Goal: Information Seeking & Learning: Find specific fact

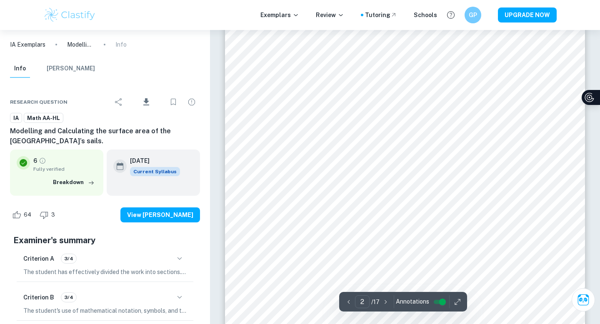
scroll to position [588, 0]
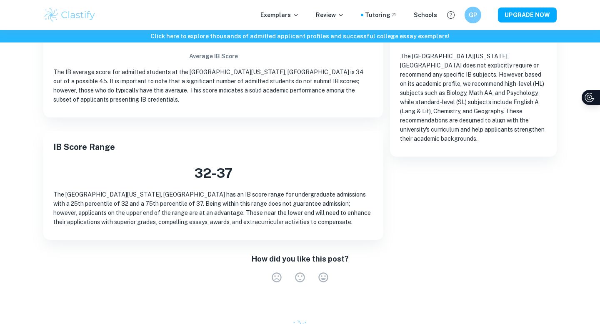
scroll to position [227, 0]
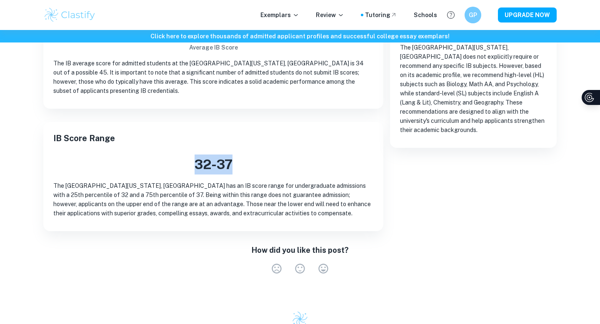
drag, startPoint x: 181, startPoint y: 164, endPoint x: 277, endPoint y: 165, distance: 95.4
click at [277, 165] on h3 "32 - 37" at bounding box center [213, 164] width 320 height 20
click at [286, 205] on p "The [GEOGRAPHIC_DATA][US_STATE], [GEOGRAPHIC_DATA] has an IB score range for un…" at bounding box center [213, 199] width 320 height 37
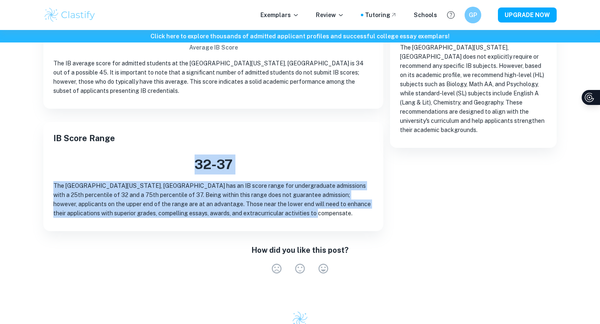
drag, startPoint x: 279, startPoint y: 219, endPoint x: 192, endPoint y: 155, distance: 108.4
click at [193, 155] on div "IB Score Range 32 - 37 The [GEOGRAPHIC_DATA][US_STATE], Riverside has an IB sco…" at bounding box center [213, 176] width 340 height 109
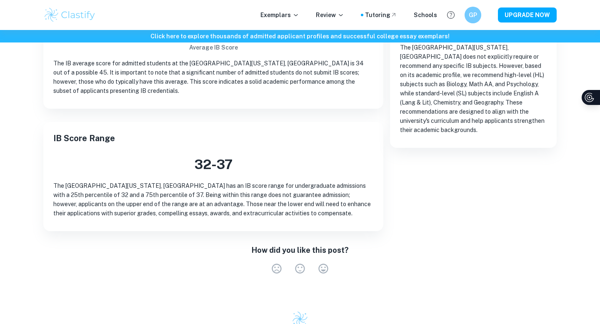
click at [202, 161] on h3 "32 - 37" at bounding box center [213, 164] width 320 height 20
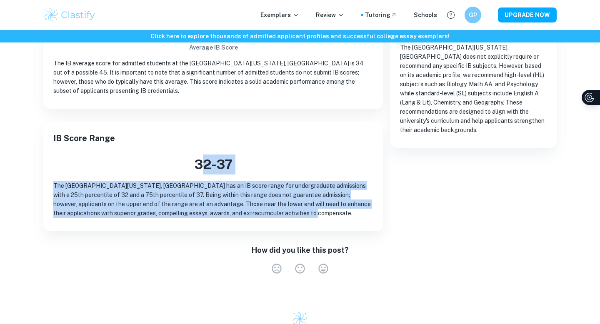
drag, startPoint x: 283, startPoint y: 217, endPoint x: 199, endPoint y: 155, distance: 103.4
click at [199, 155] on div "IB Score Range 32 - 37 The [GEOGRAPHIC_DATA][US_STATE], Riverside has an IB sco…" at bounding box center [213, 176] width 340 height 109
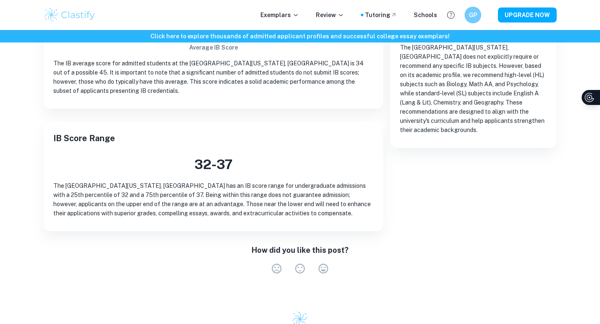
click at [202, 158] on h3 "32 - 37" at bounding box center [213, 164] width 320 height 20
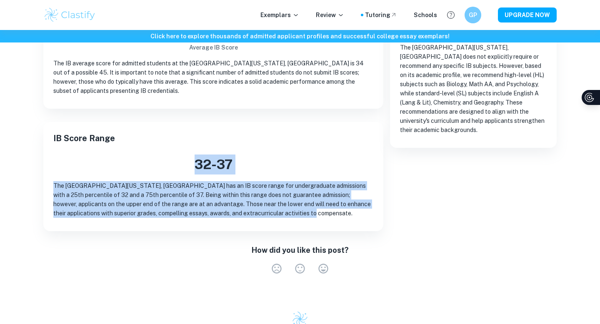
drag, startPoint x: 190, startPoint y: 157, endPoint x: 269, endPoint y: 214, distance: 97.2
click at [269, 214] on div "IB Score Range 32 - 37 The [GEOGRAPHIC_DATA][US_STATE], Riverside has an IB sco…" at bounding box center [213, 176] width 340 height 109
click at [269, 214] on p "The [GEOGRAPHIC_DATA][US_STATE], [GEOGRAPHIC_DATA] has an IB score range for un…" at bounding box center [213, 199] width 320 height 37
drag, startPoint x: 268, startPoint y: 214, endPoint x: 177, endPoint y: 156, distance: 108.6
click at [177, 156] on div "IB Score Range 32 - 37 The [GEOGRAPHIC_DATA][US_STATE], Riverside has an IB sco…" at bounding box center [213, 176] width 340 height 109
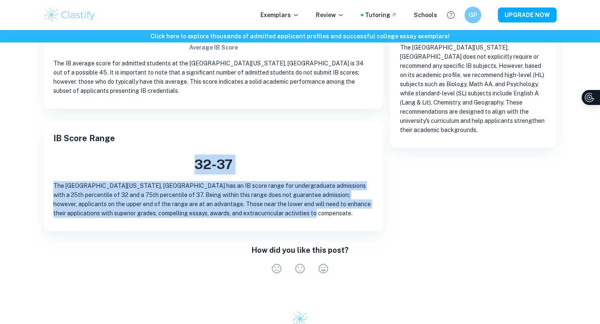
click at [177, 156] on h3 "32 - 37" at bounding box center [213, 164] width 320 height 20
